Goal: Task Accomplishment & Management: Use online tool/utility

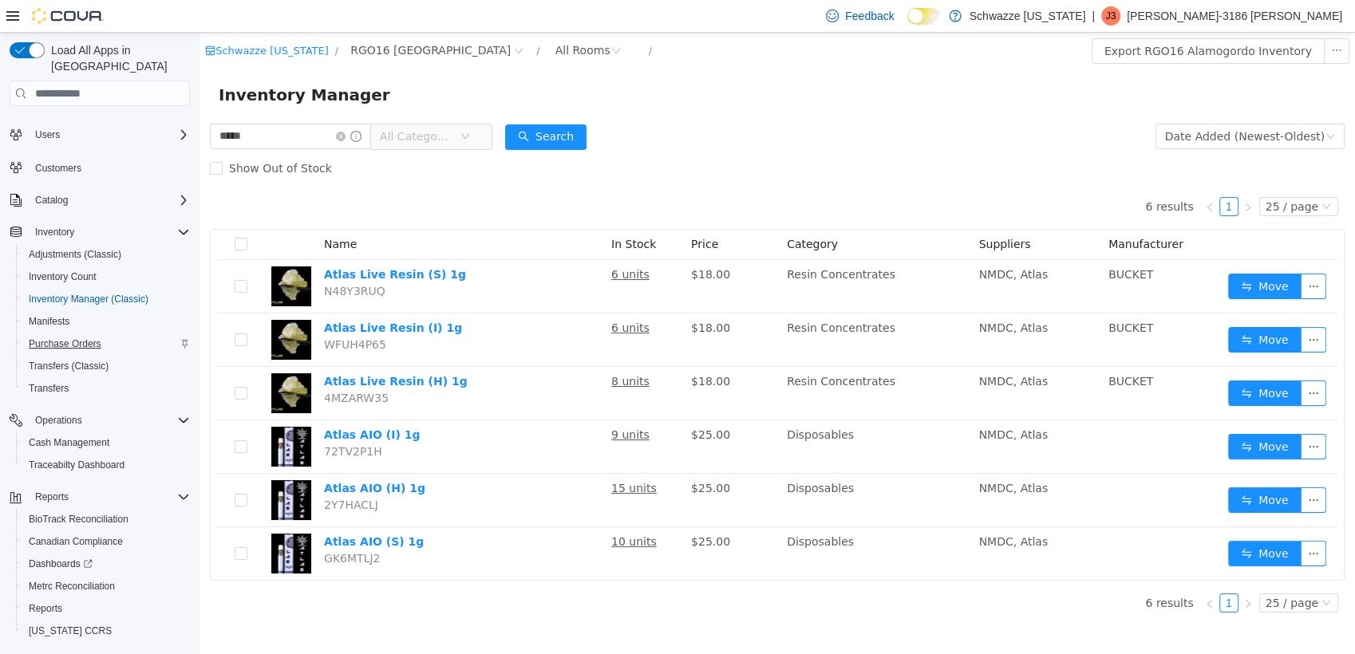
scroll to position [49, 0]
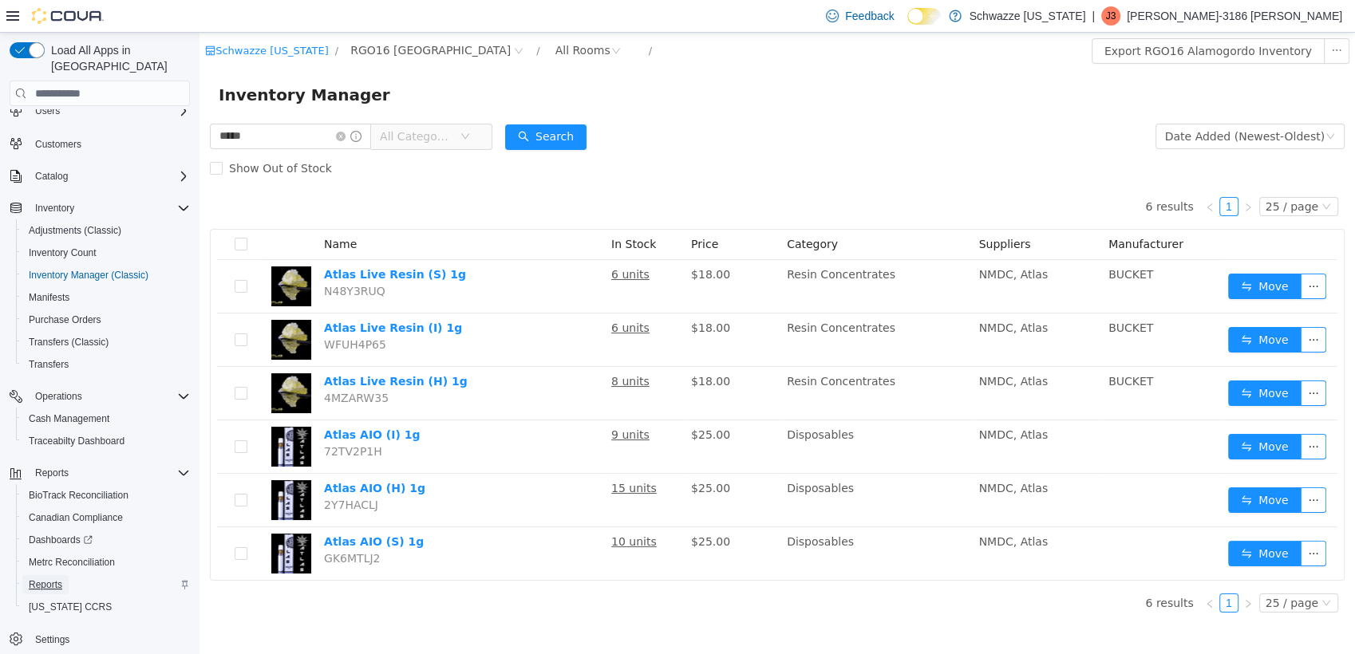
click at [59, 579] on span "Reports" at bounding box center [46, 585] width 34 height 13
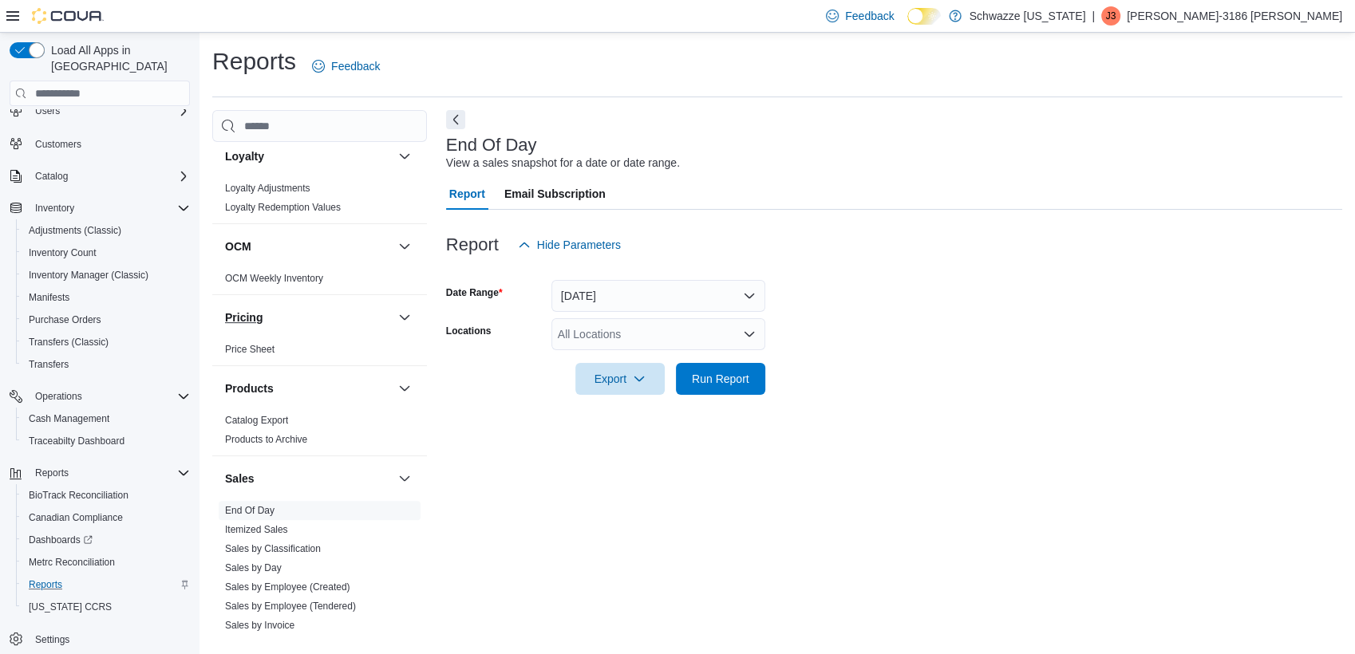
scroll to position [1064, 0]
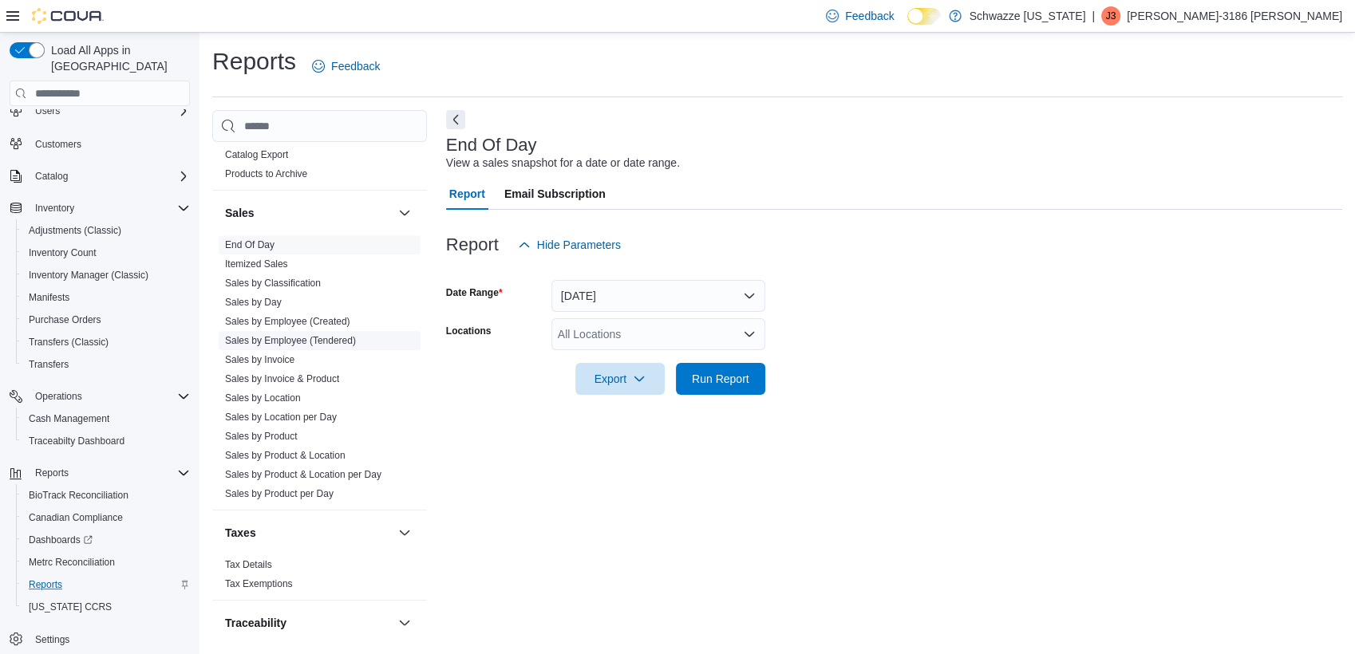
click at [302, 339] on link "Sales by Employee (Tendered)" at bounding box center [290, 340] width 131 height 11
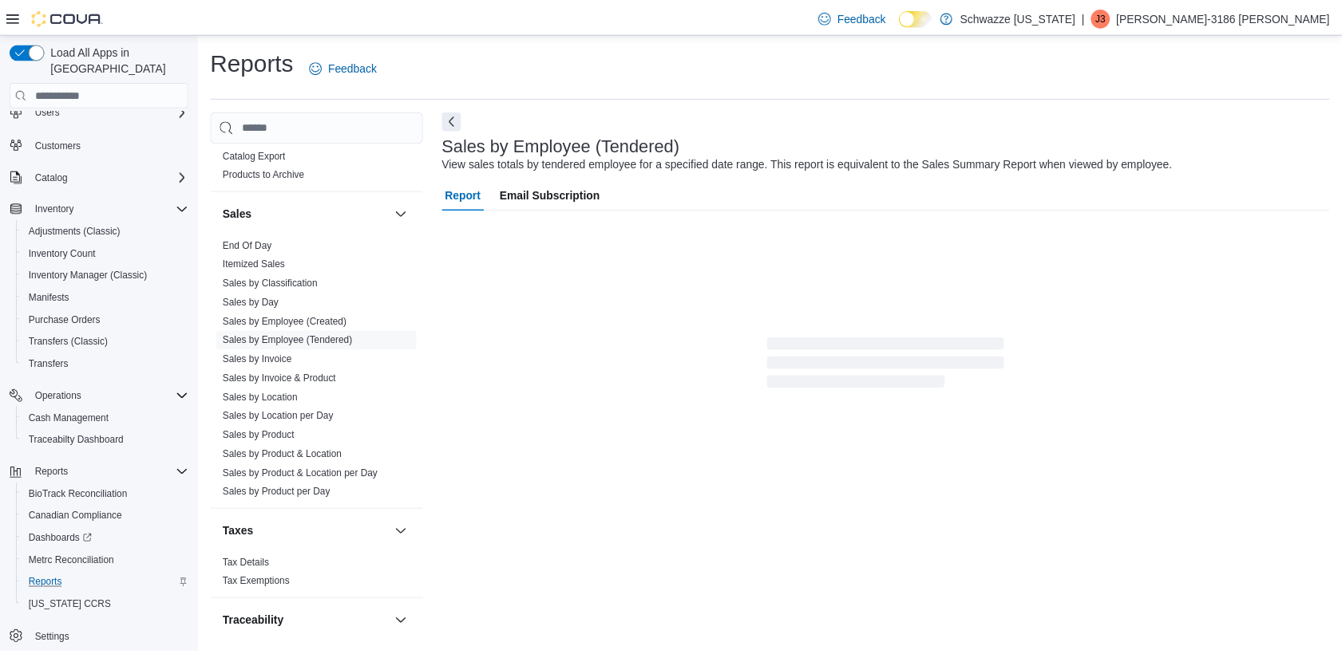
scroll to position [2, 0]
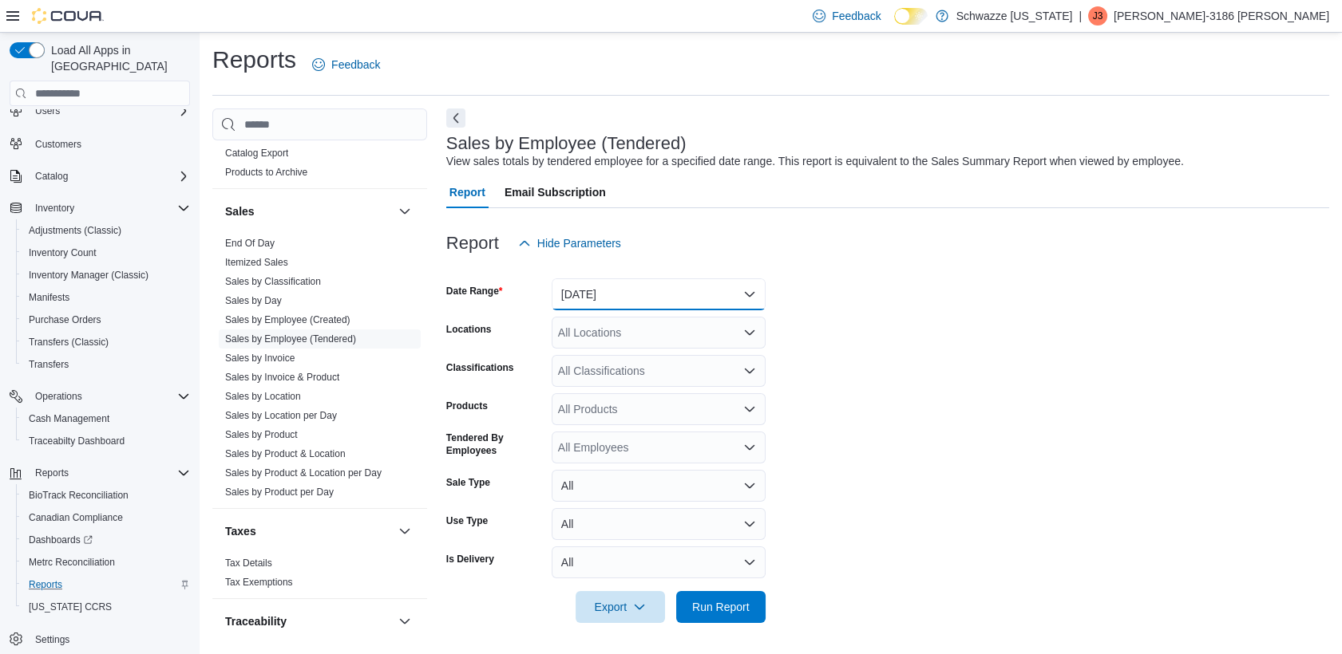
click at [611, 298] on button "[DATE]" at bounding box center [658, 295] width 214 height 32
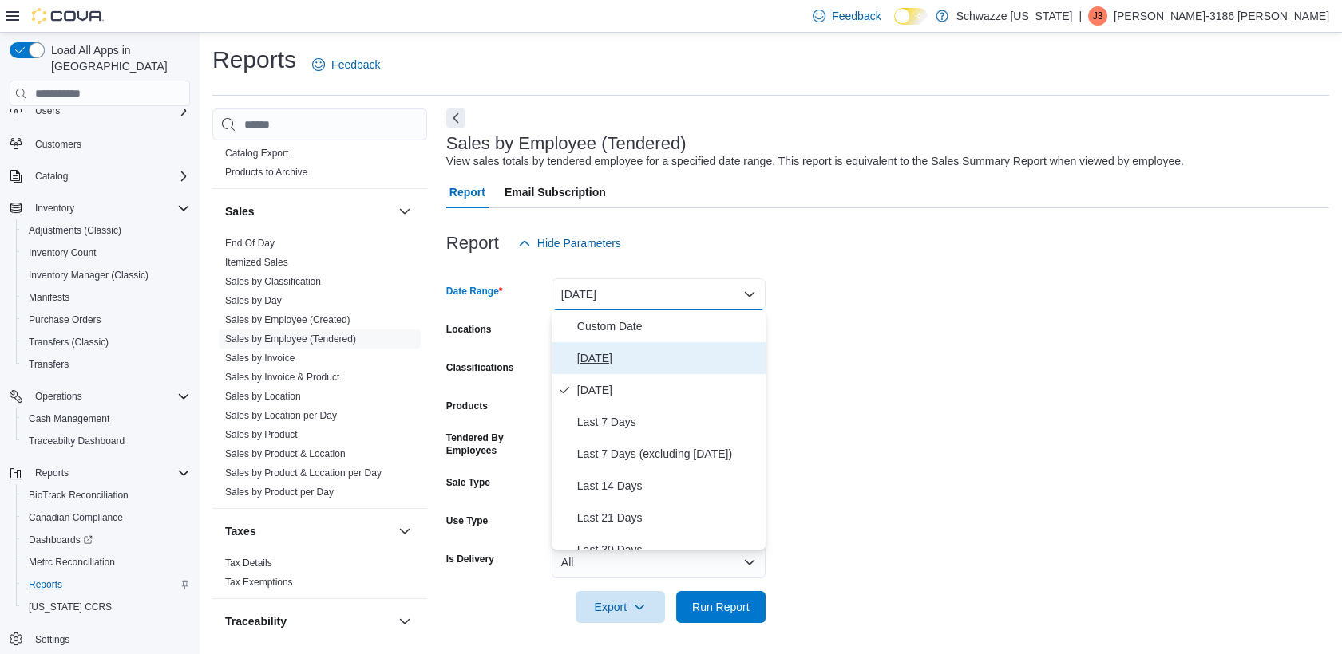
click at [608, 354] on span "[DATE]" at bounding box center [668, 358] width 182 height 19
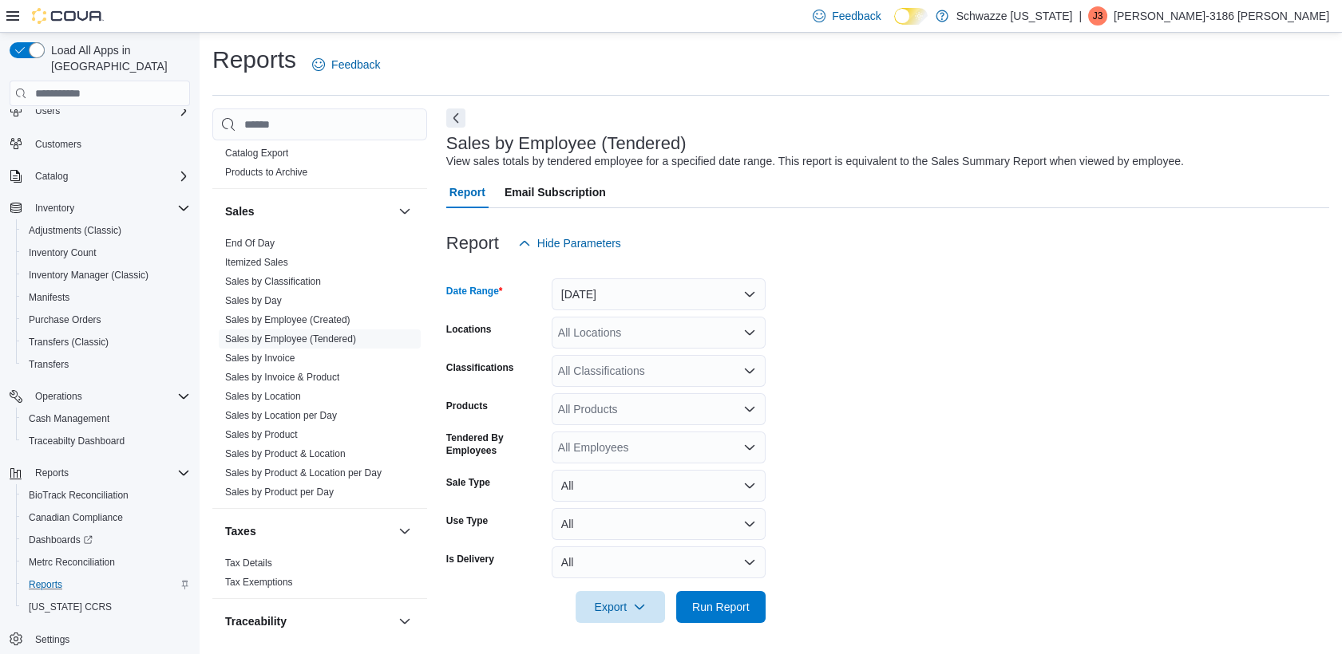
click at [600, 326] on div "All Locations" at bounding box center [658, 333] width 214 height 32
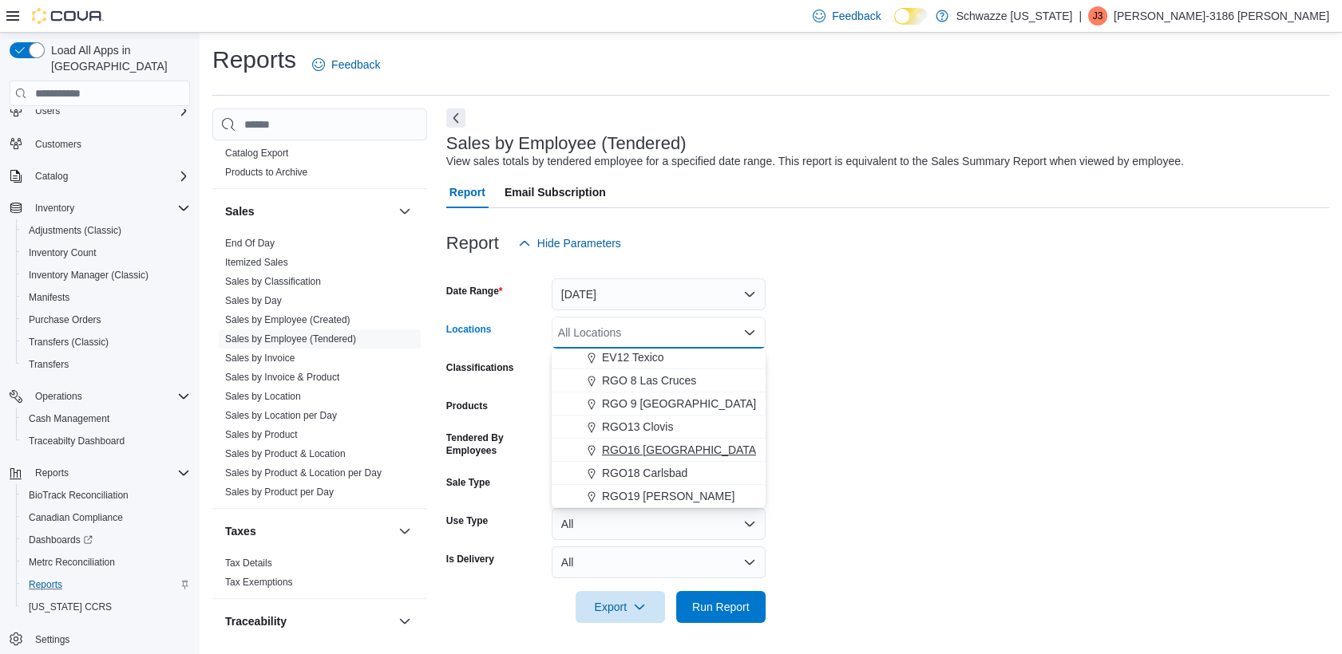
click at [651, 447] on span "RGO16 [GEOGRAPHIC_DATA]" at bounding box center [680, 450] width 157 height 16
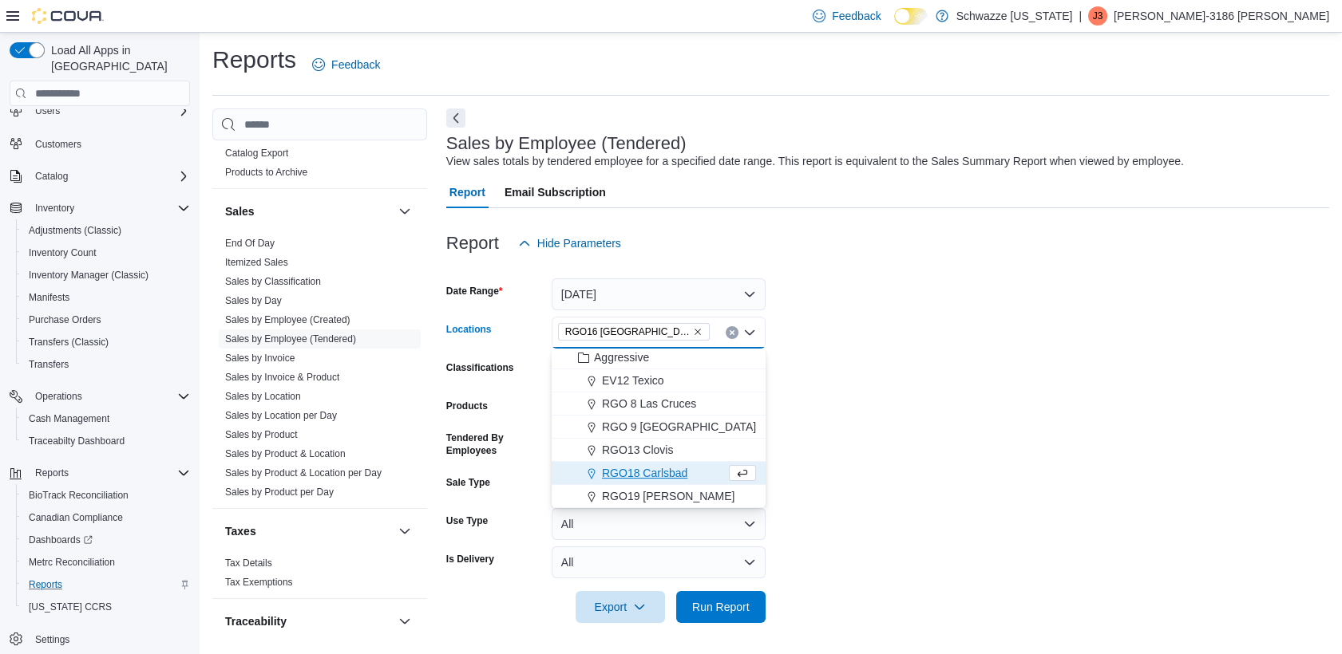
click at [897, 391] on form "Date Range [DATE] Locations RGO16 [GEOGRAPHIC_DATA] Combo box. Selected. RGO16 …" at bounding box center [887, 441] width 883 height 364
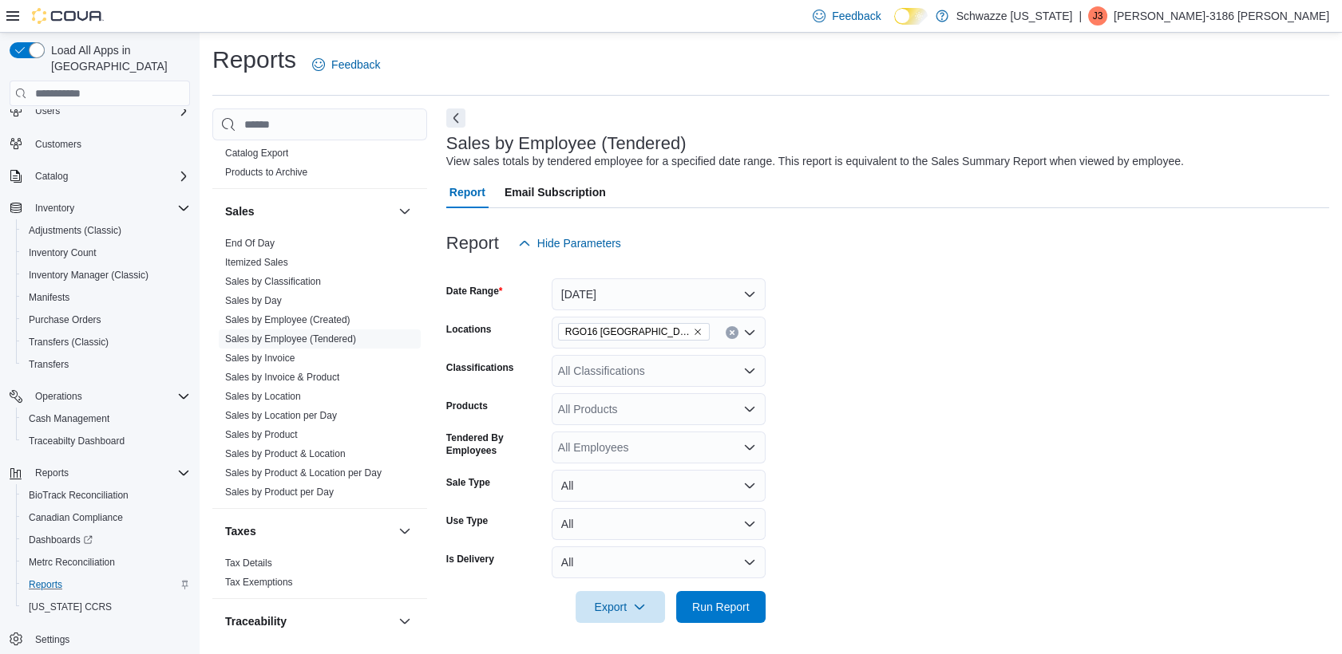
click at [606, 459] on div "All Employees" at bounding box center [658, 448] width 214 height 32
type input "******"
click at [605, 482] on button "[PERSON_NAME]-3782 [PERSON_NAME]" at bounding box center [658, 475] width 214 height 23
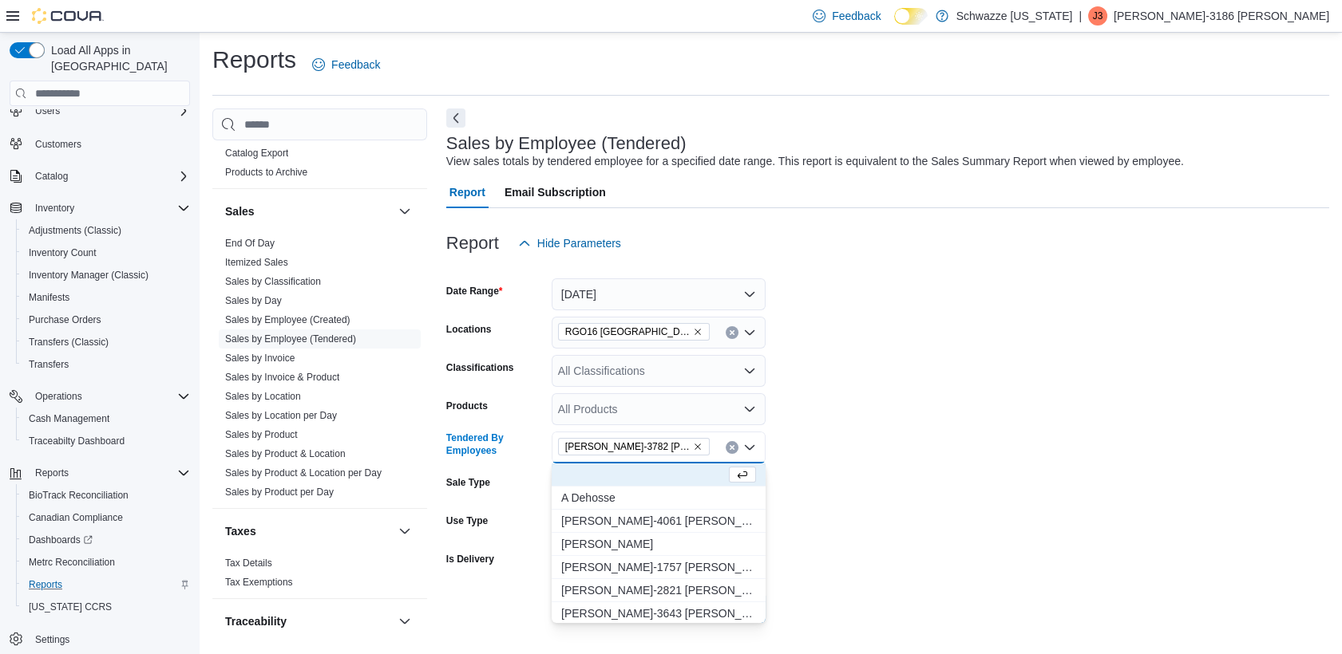
click at [958, 454] on form "Date Range [DATE] Locations RGO16 [GEOGRAPHIC_DATA] Classifications All Classif…" at bounding box center [887, 441] width 883 height 364
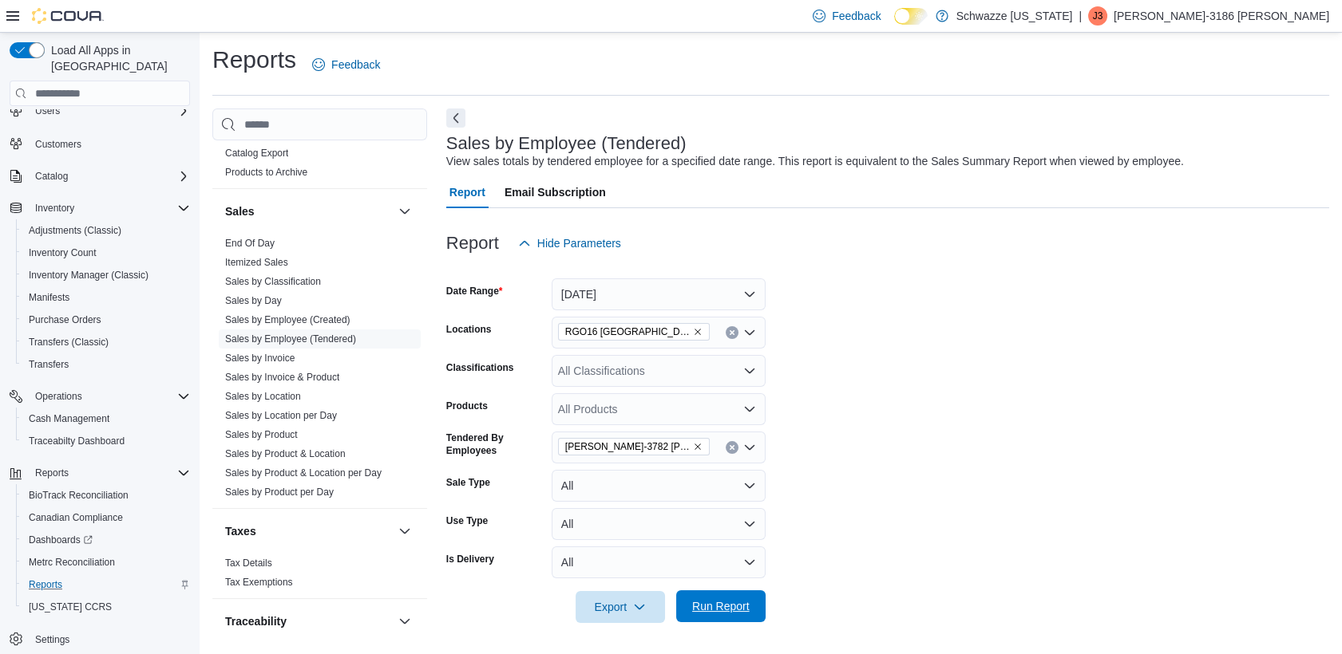
click at [731, 611] on span "Run Report" at bounding box center [720, 607] width 57 height 16
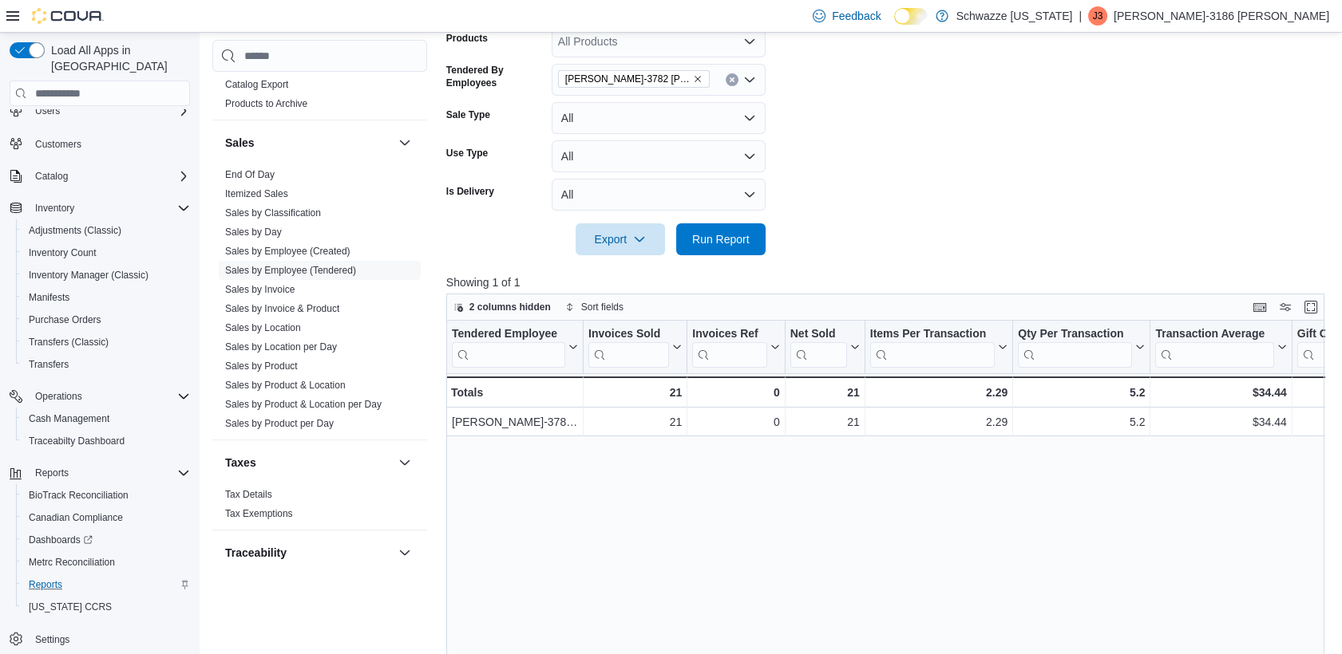
scroll to position [445, 0]
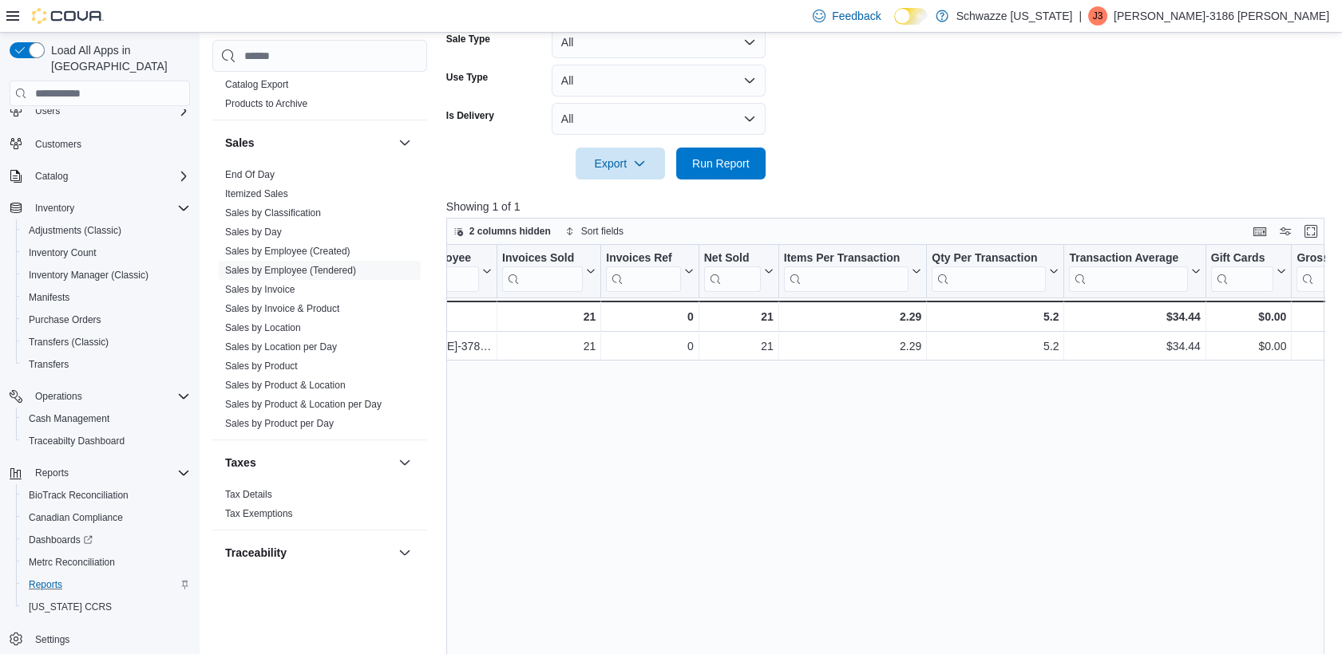
drag, startPoint x: 936, startPoint y: 426, endPoint x: 958, endPoint y: 426, distance: 21.5
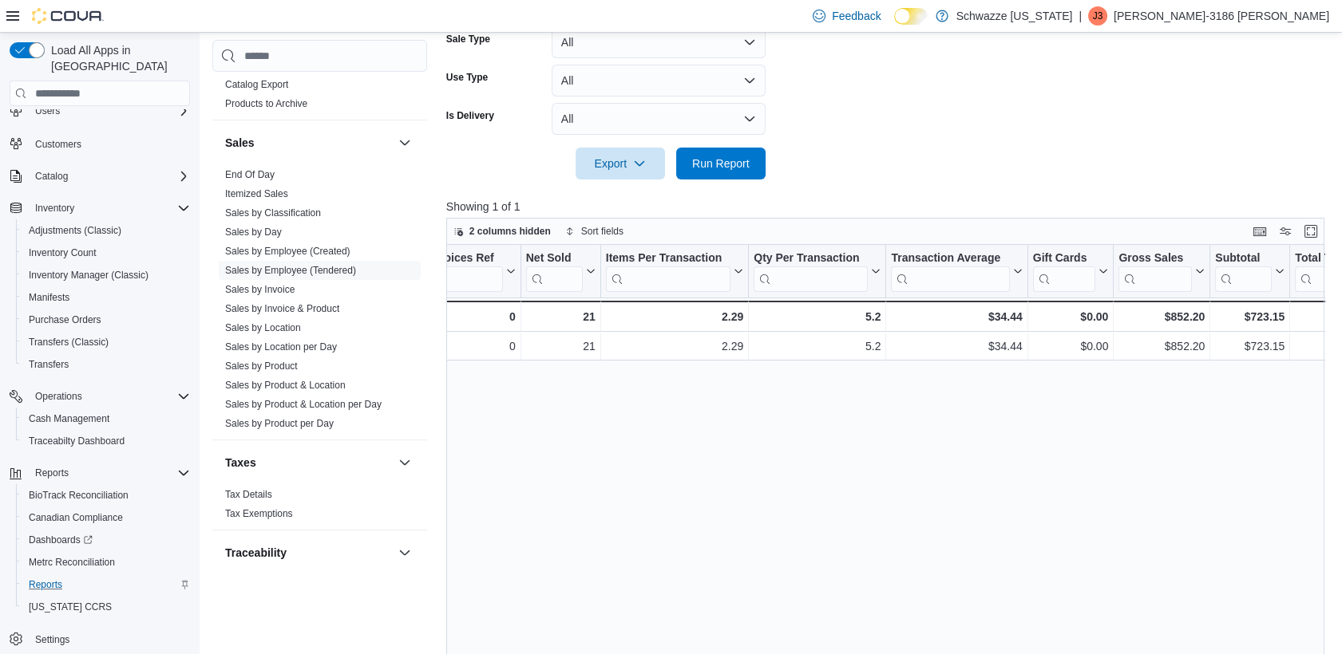
drag, startPoint x: 958, startPoint y: 426, endPoint x: 999, endPoint y: 431, distance: 41.8
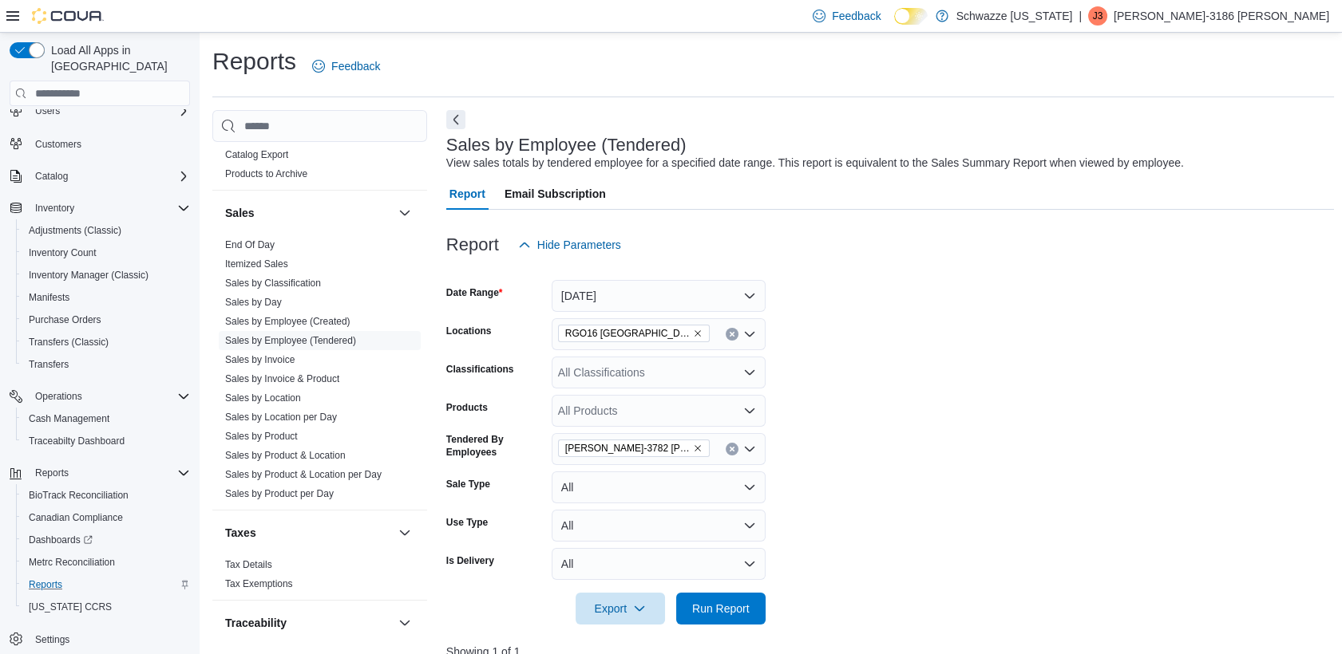
scroll to position [266, 0]
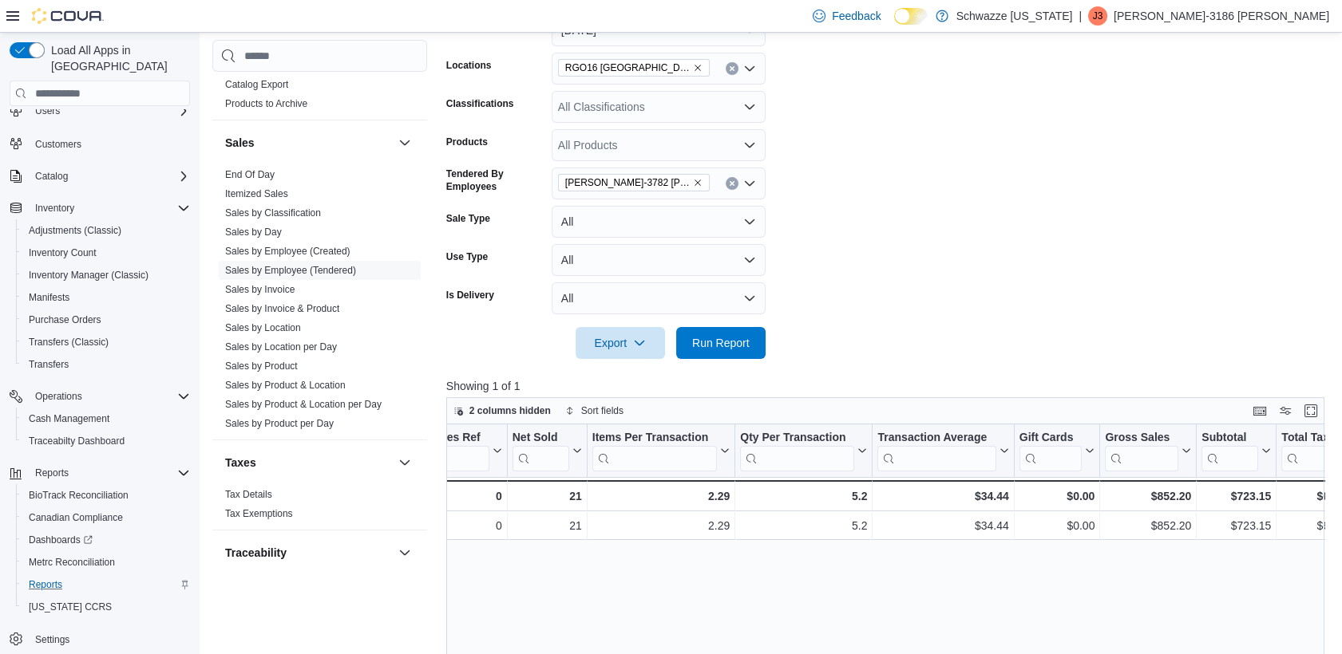
click at [730, 183] on icon "Clear input" at bounding box center [732, 183] width 6 height 6
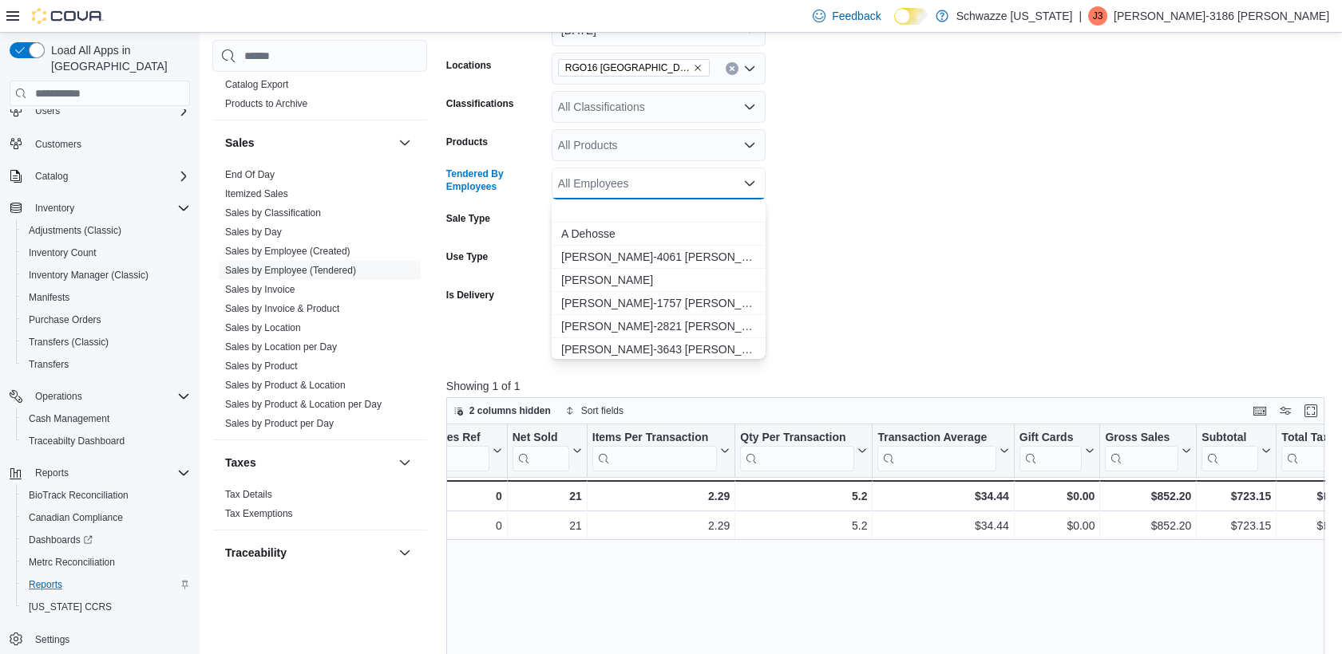
click at [966, 182] on form "Date Range [DATE] Locations RGO16 [GEOGRAPHIC_DATA] Classifications All Classif…" at bounding box center [889, 177] width 887 height 364
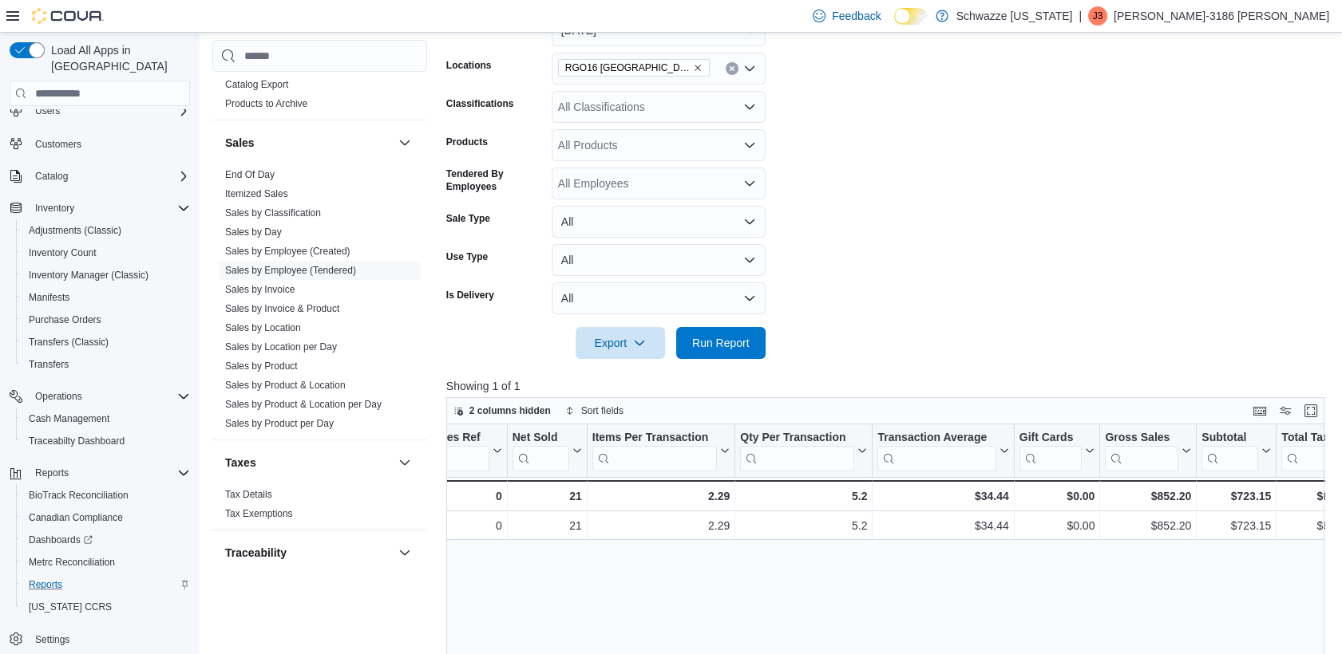
click at [688, 188] on div "All Employees" at bounding box center [658, 184] width 214 height 32
click at [836, 237] on form "Date Range [DATE] Locations RGO16 [GEOGRAPHIC_DATA] Classifications All Classif…" at bounding box center [889, 177] width 887 height 364
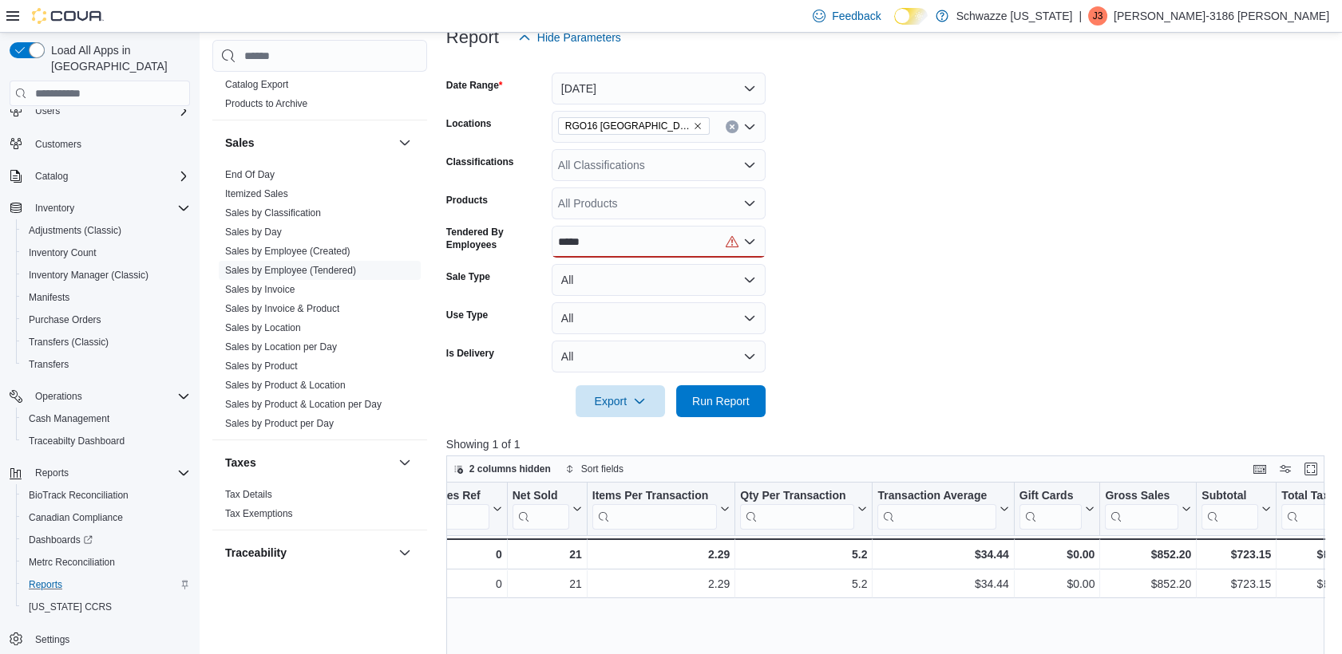
scroll to position [177, 0]
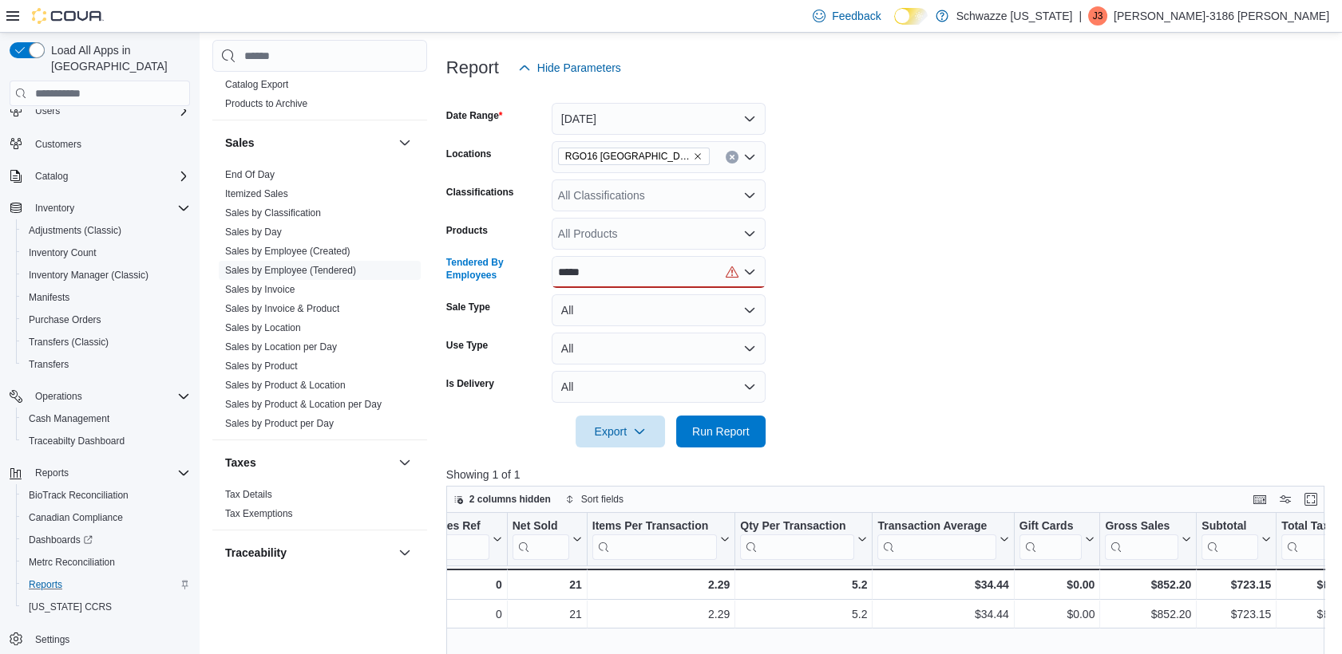
click at [606, 268] on div "*****" at bounding box center [658, 272] width 214 height 32
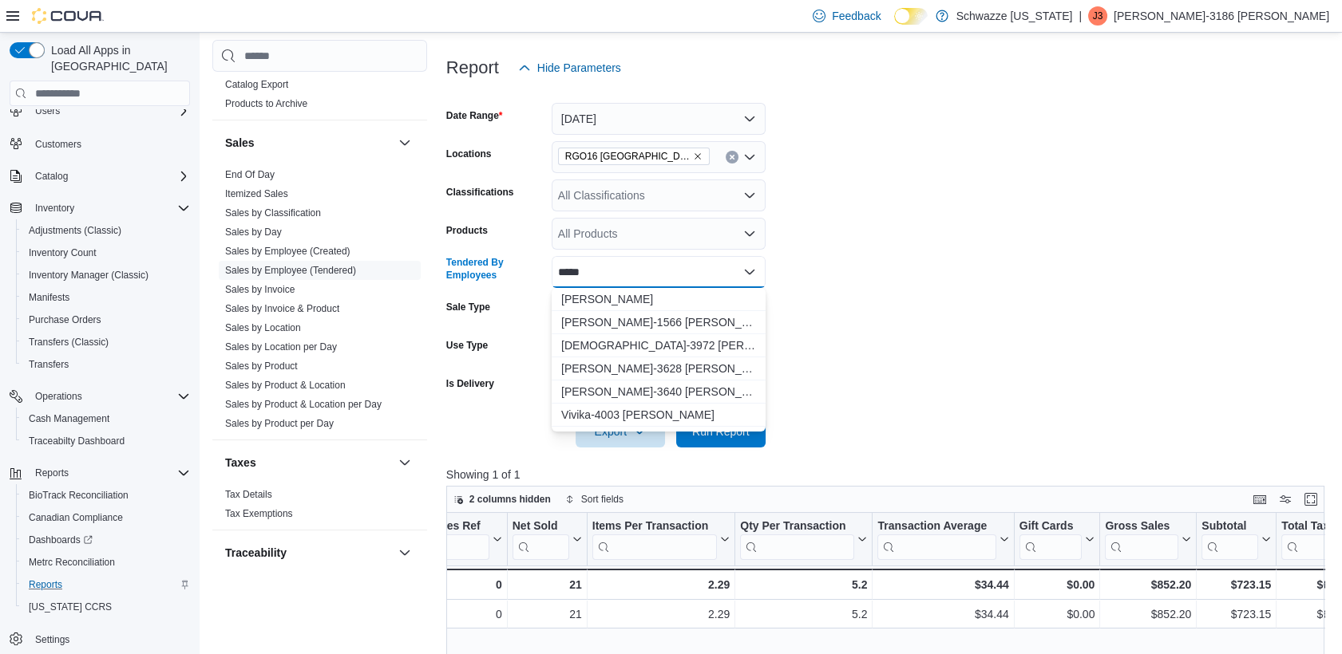
click at [606, 268] on div "***** Combo box. Selected. [PERSON_NAME]. Selected. Combo box input. All Employ…" at bounding box center [658, 272] width 214 height 32
click at [606, 268] on div "*****" at bounding box center [658, 272] width 214 height 32
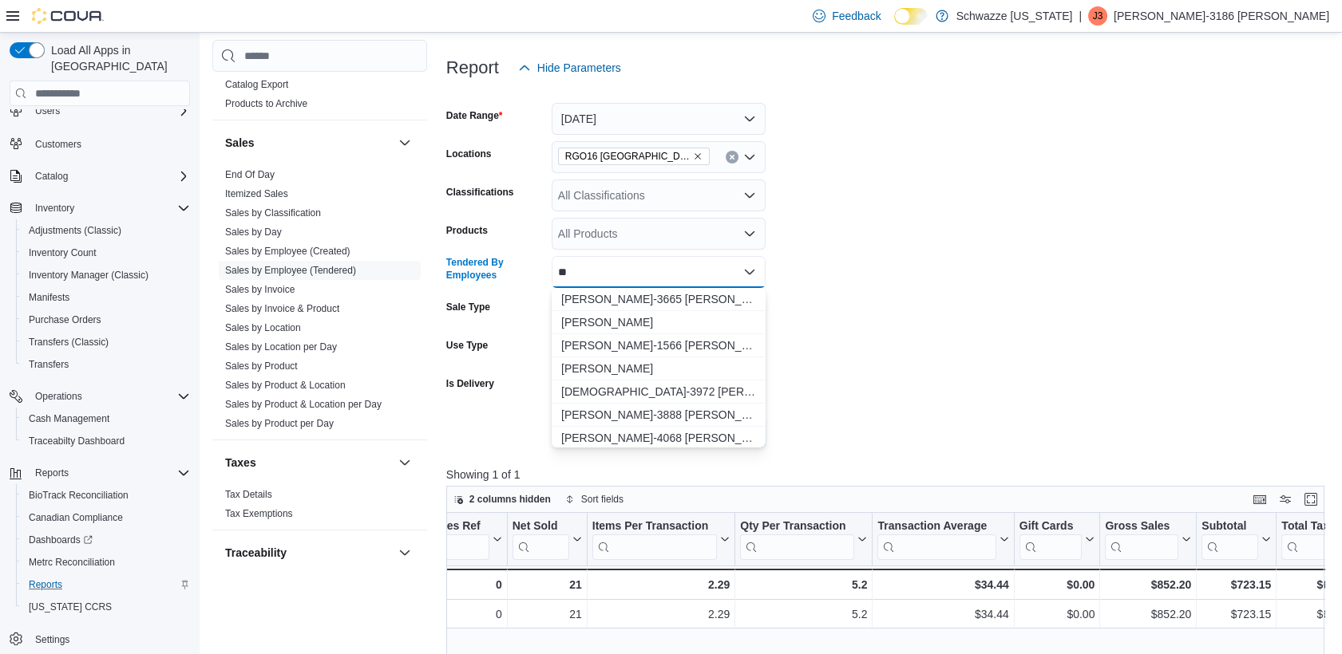
type input "*"
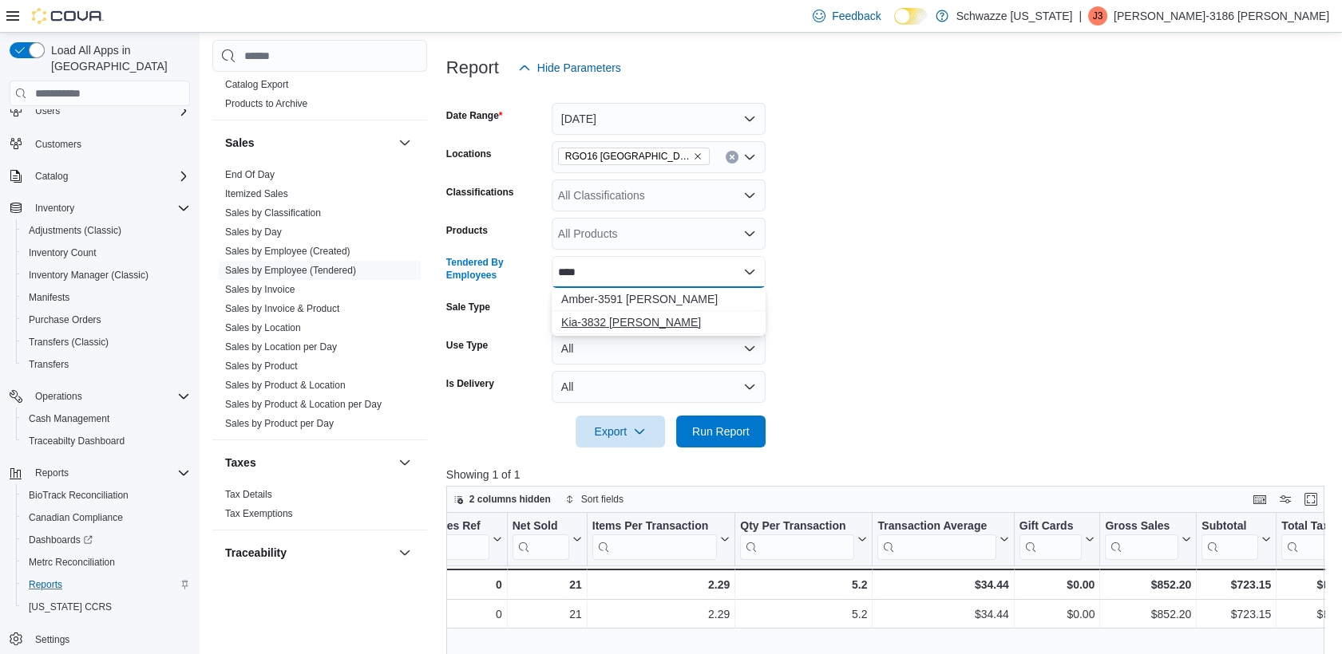
type input "****"
click at [645, 326] on span "Kia-3832 [PERSON_NAME]" at bounding box center [658, 322] width 195 height 16
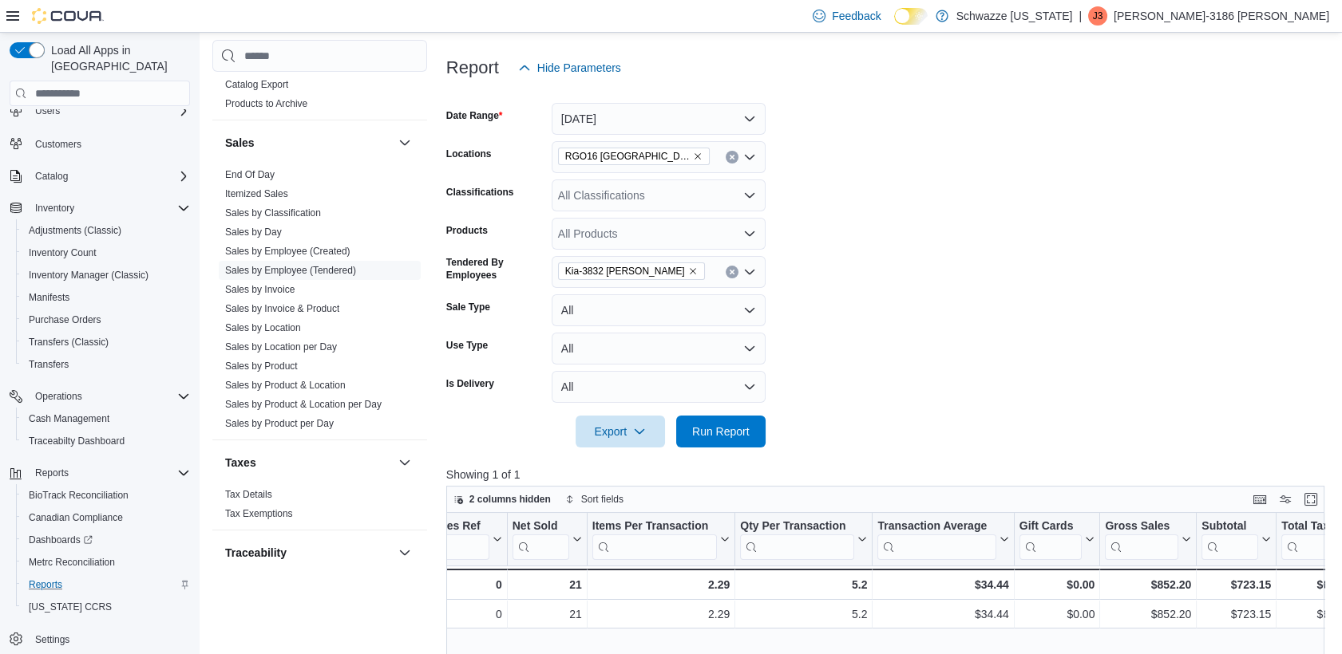
click at [856, 322] on form "Date Range [DATE] Locations RGO16 [GEOGRAPHIC_DATA] Classifications All Classif…" at bounding box center [889, 266] width 887 height 364
click at [730, 429] on span "Run Report" at bounding box center [720, 431] width 57 height 16
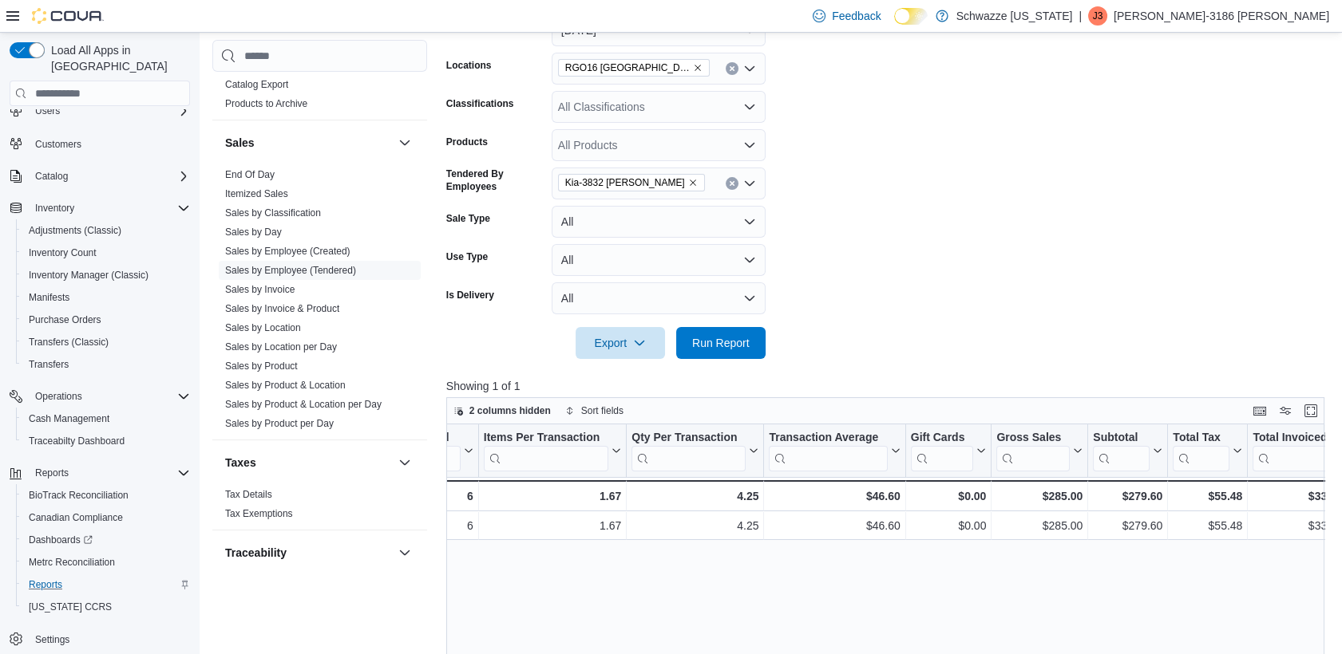
scroll to position [0, 414]
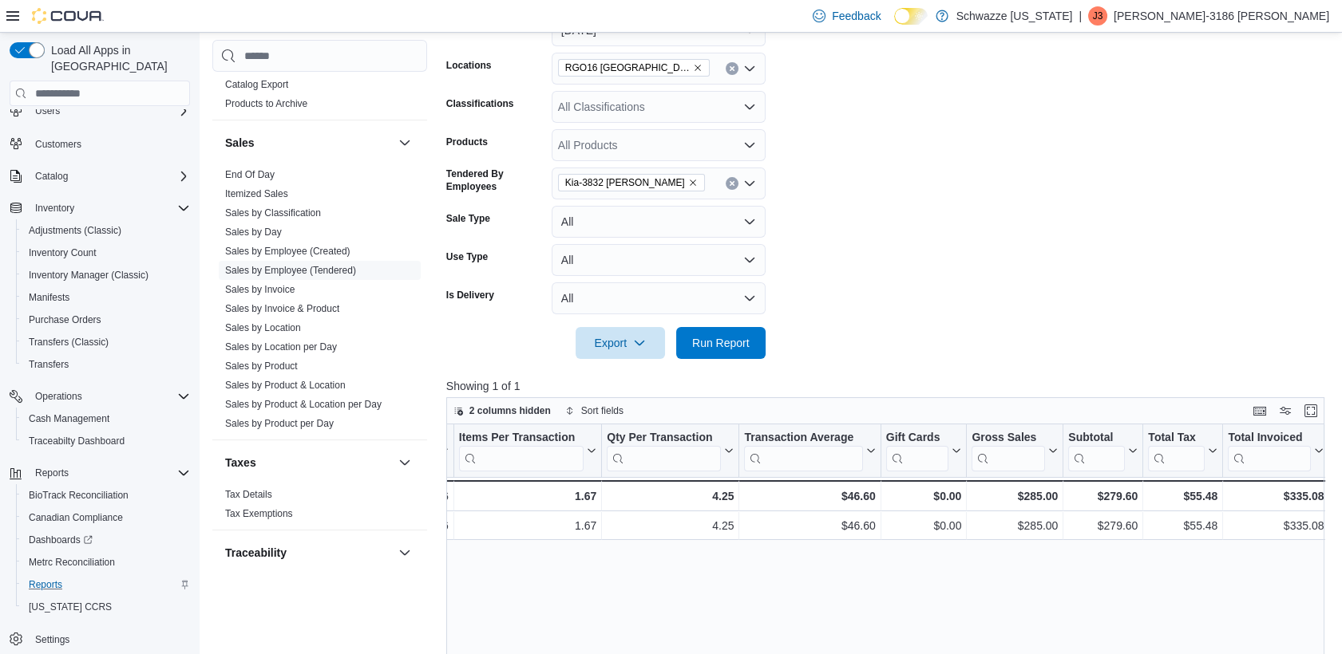
drag, startPoint x: 873, startPoint y: 583, endPoint x: 916, endPoint y: 575, distance: 43.8
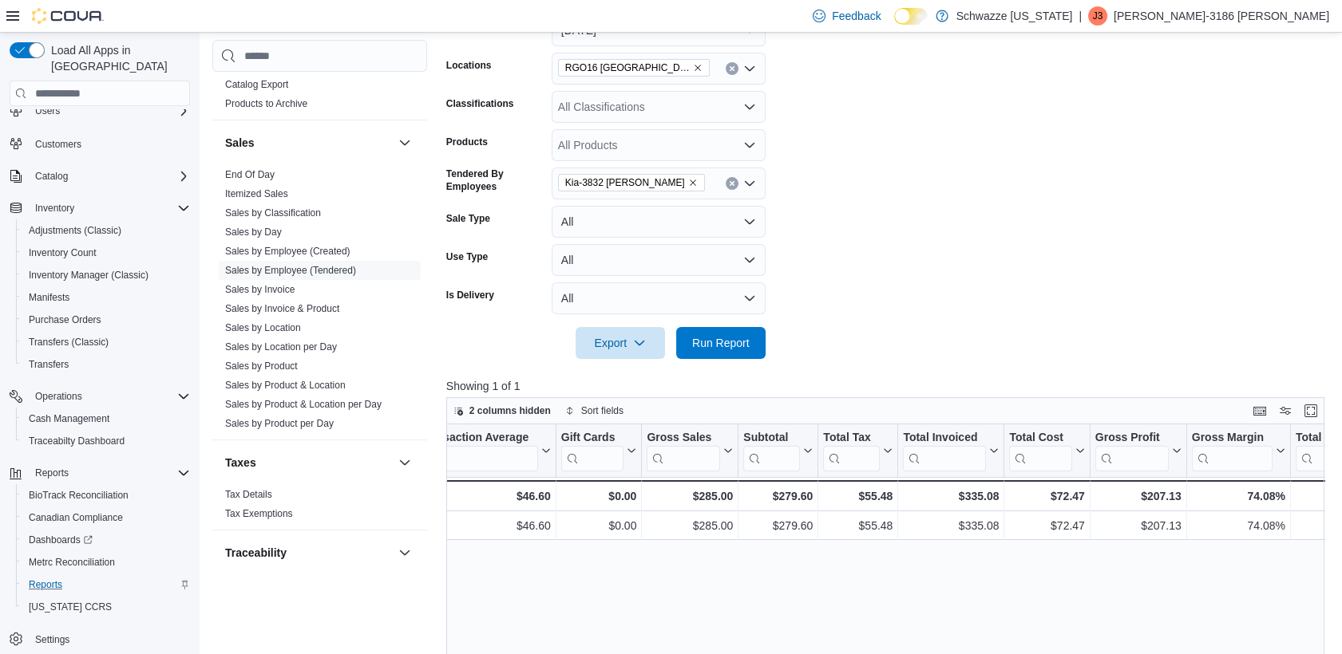
drag, startPoint x: 916, startPoint y: 575, endPoint x: 964, endPoint y: 572, distance: 47.9
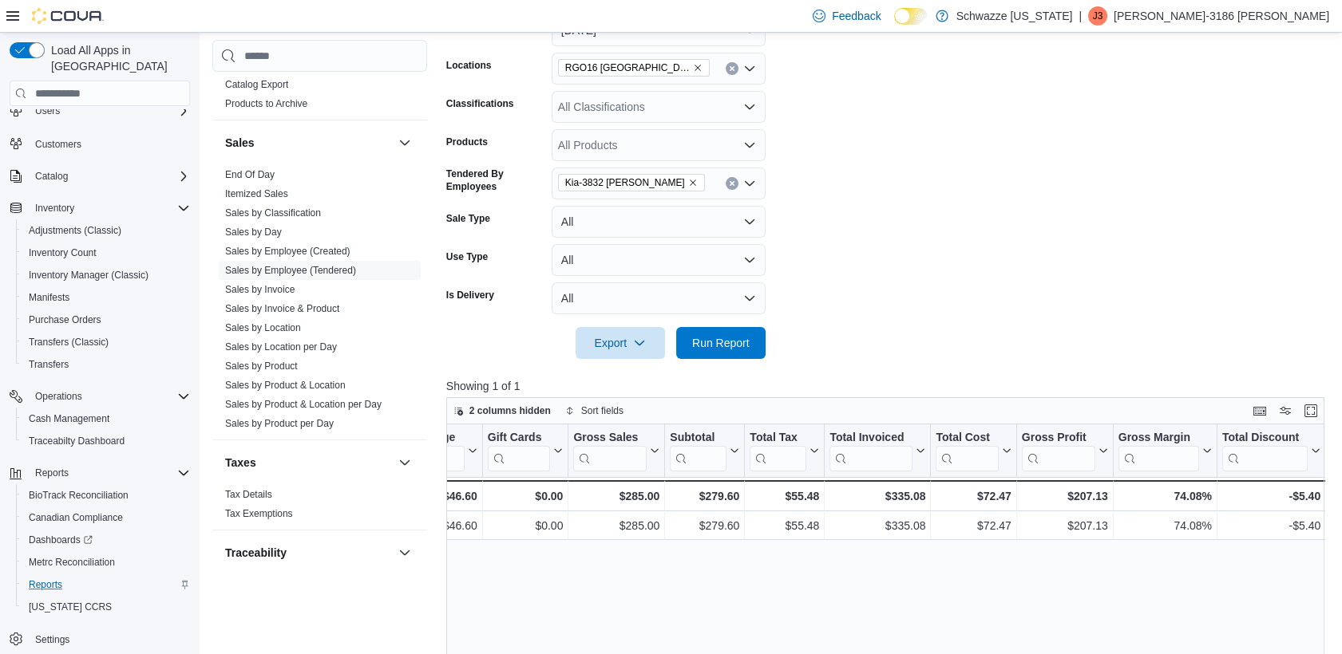
scroll to position [0, 812]
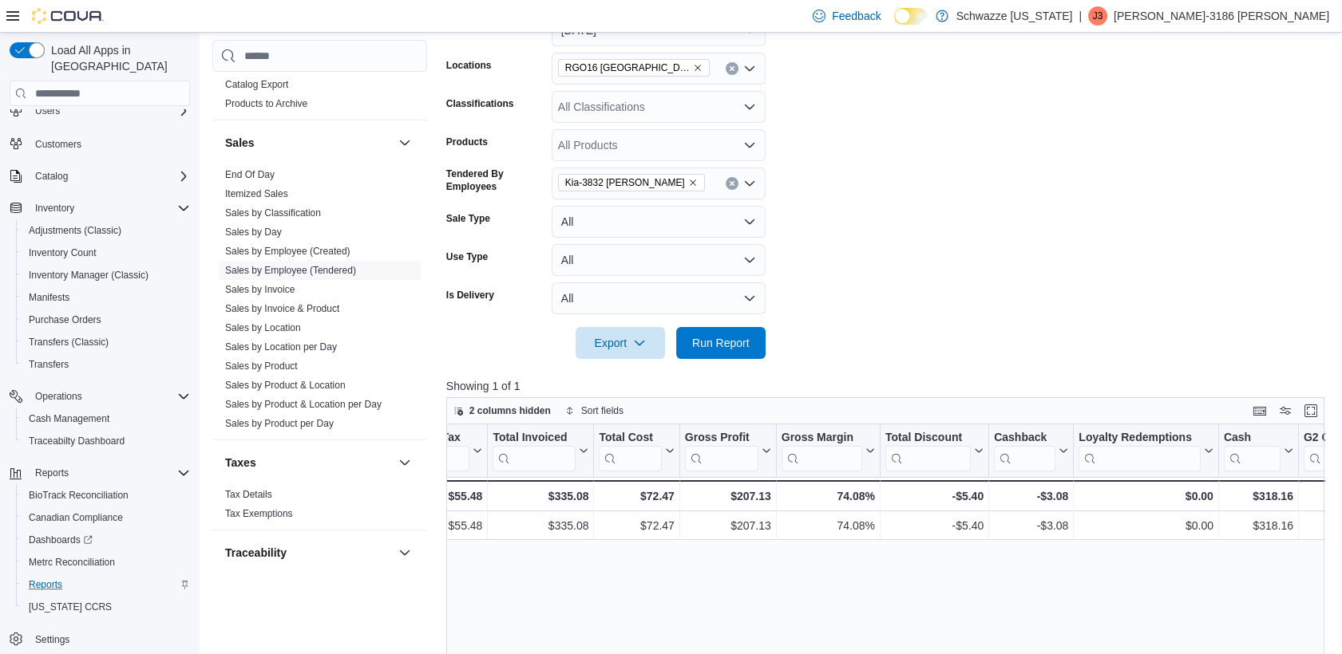
drag, startPoint x: 1037, startPoint y: 572, endPoint x: 1079, endPoint y: 572, distance: 42.3
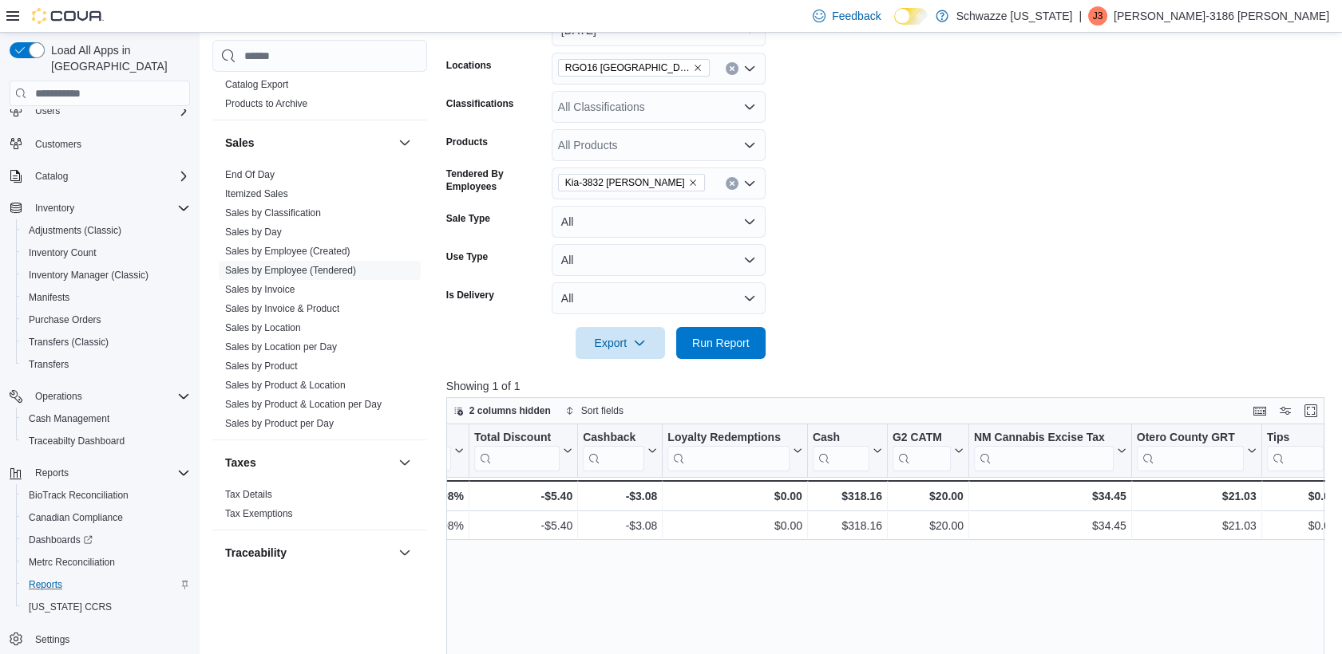
scroll to position [0, 1564]
drag, startPoint x: 1079, startPoint y: 572, endPoint x: 1113, endPoint y: 571, distance: 33.6
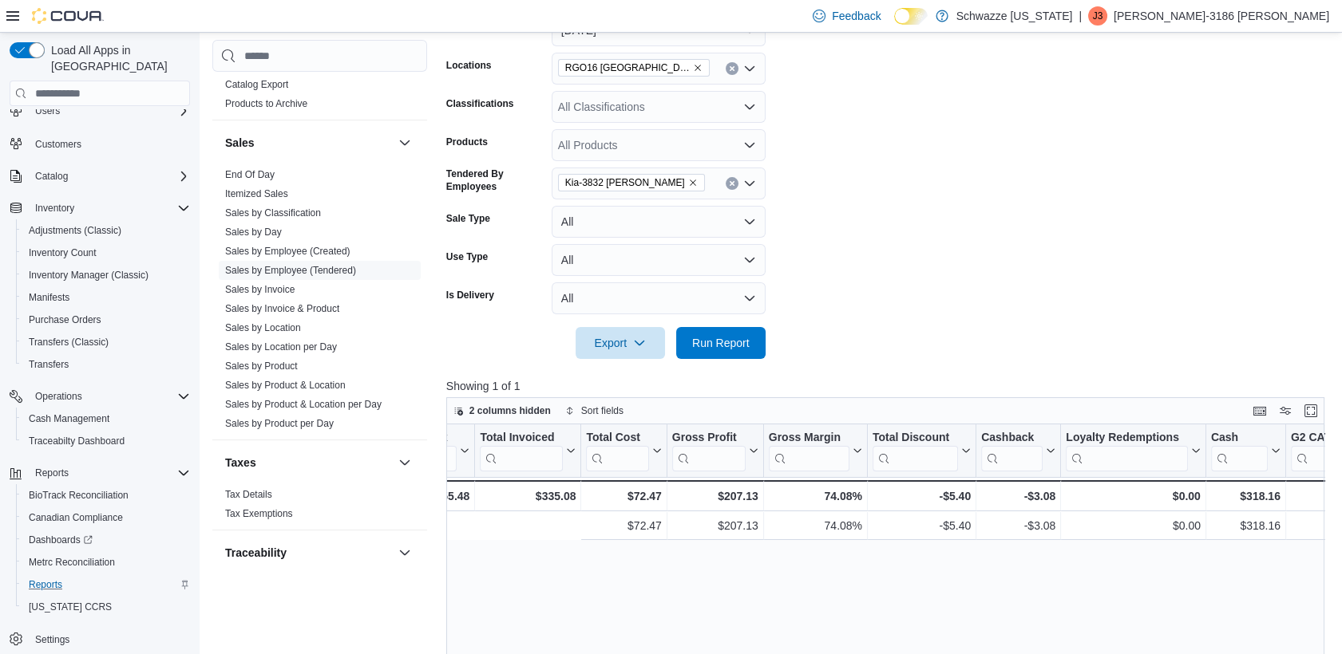
scroll to position [0, 0]
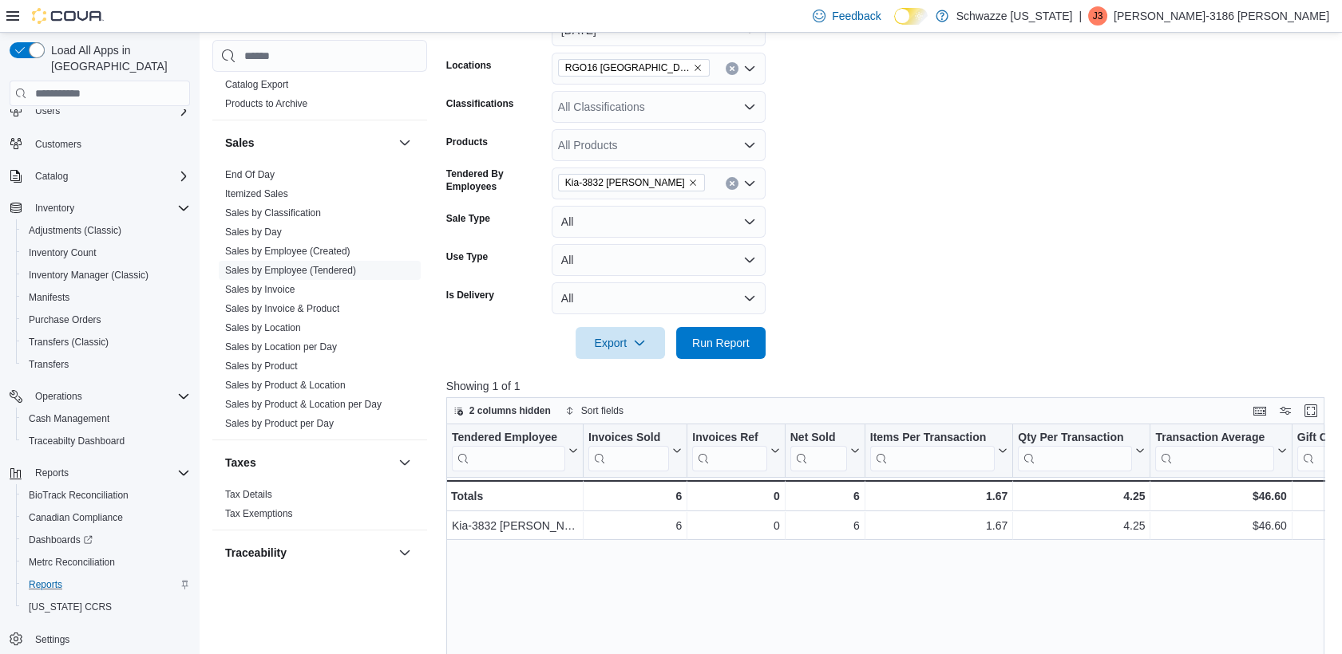
drag, startPoint x: 1179, startPoint y: 574, endPoint x: 735, endPoint y: 583, distance: 443.8
